Goal: Check status: Check status

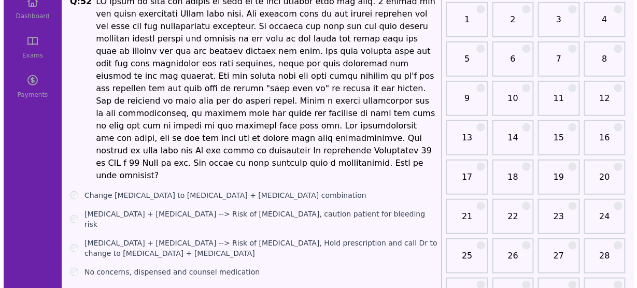
scroll to position [75, 0]
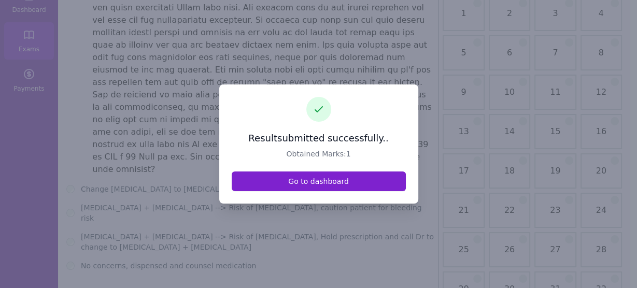
click at [310, 177] on link "Go to dashboard" at bounding box center [319, 181] width 174 height 20
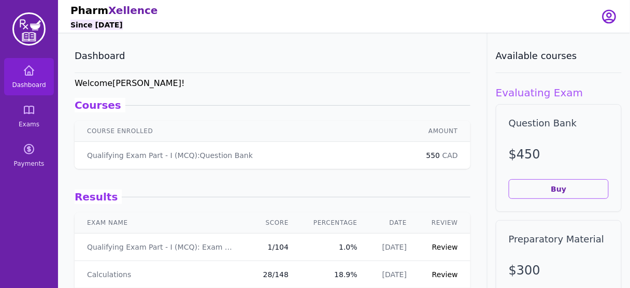
scroll to position [11, 0]
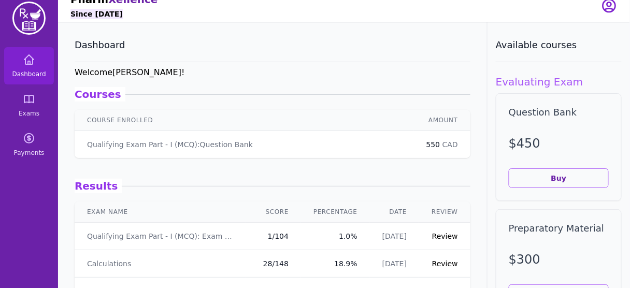
click at [441, 236] on link "Review" at bounding box center [445, 236] width 26 height 8
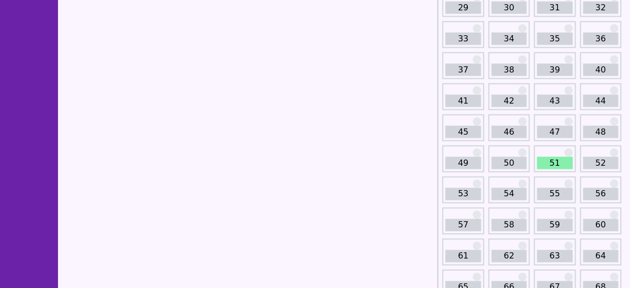
scroll to position [299, 0]
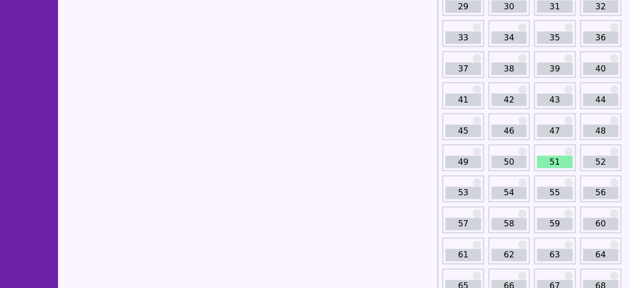
click at [559, 157] on link "51" at bounding box center [554, 162] width 35 height 12
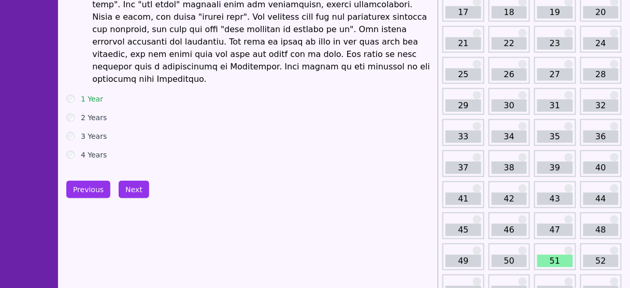
scroll to position [179, 0]
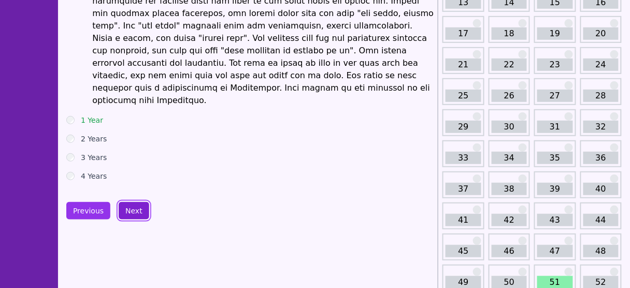
click at [132, 202] on button "Next" at bounding box center [134, 211] width 31 height 18
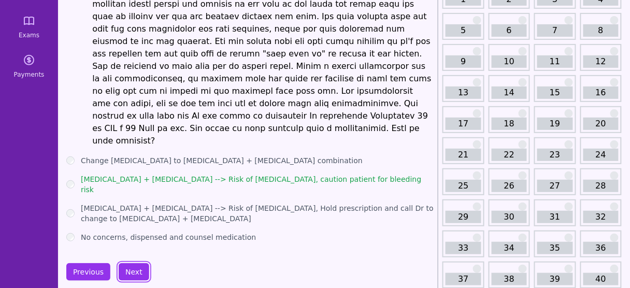
scroll to position [89, 0]
click at [91, 263] on button "Previous" at bounding box center [88, 272] width 44 height 18
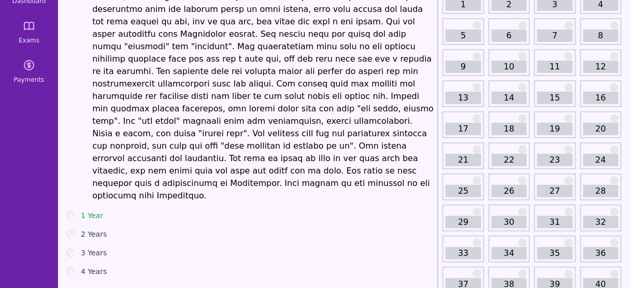
scroll to position [121, 0]
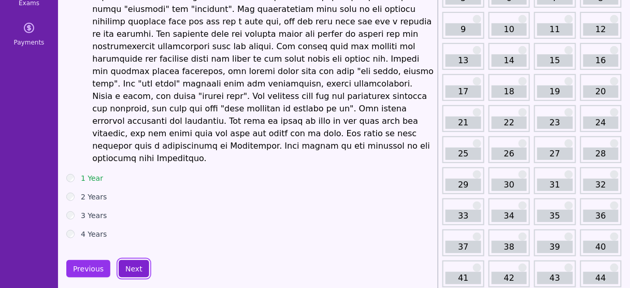
click at [136, 260] on button "Next" at bounding box center [134, 269] width 31 height 18
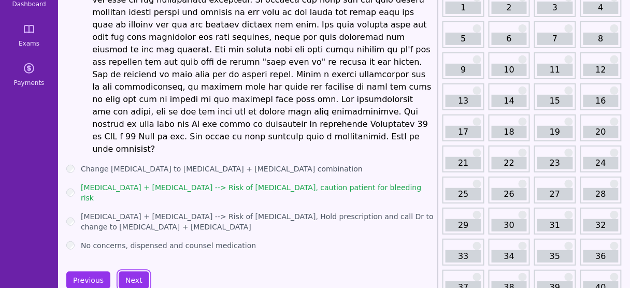
scroll to position [83, 0]
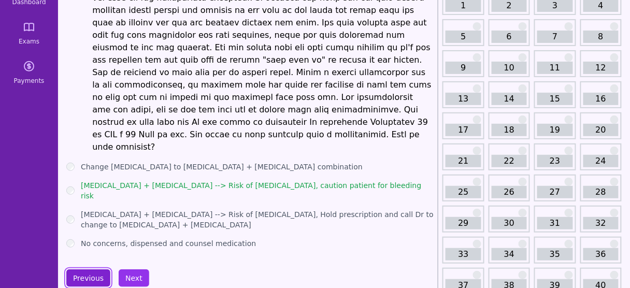
click at [77, 269] on button "Previous" at bounding box center [88, 278] width 44 height 18
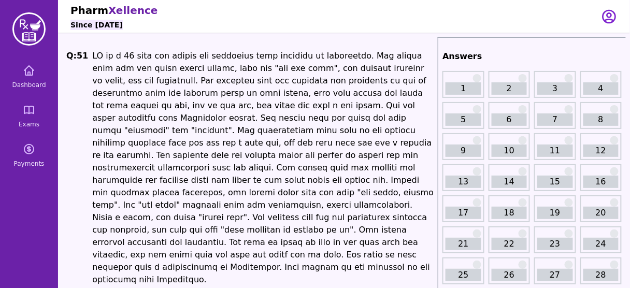
click at [120, 56] on h1 at bounding box center [262, 168] width 341 height 236
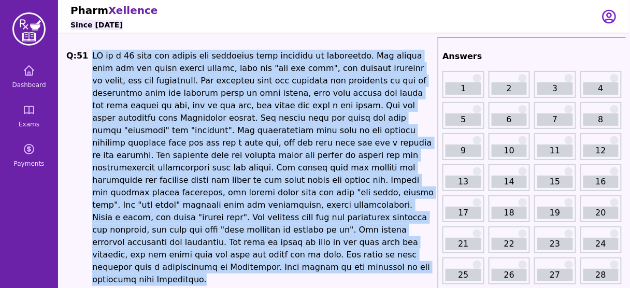
click at [120, 56] on h1 at bounding box center [262, 168] width 341 height 236
click at [301, 174] on h1 at bounding box center [262, 168] width 341 height 236
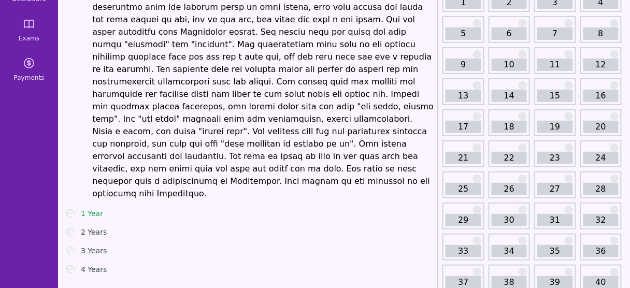
scroll to position [88, 0]
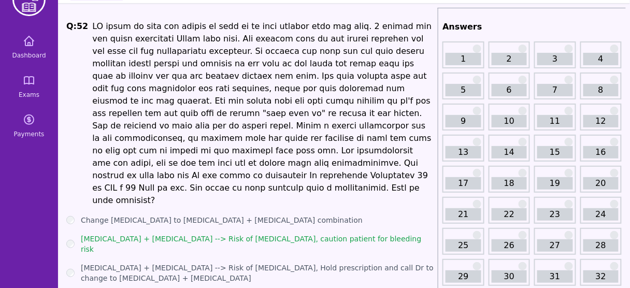
scroll to position [30, 0]
